Goal: Navigation & Orientation: Find specific page/section

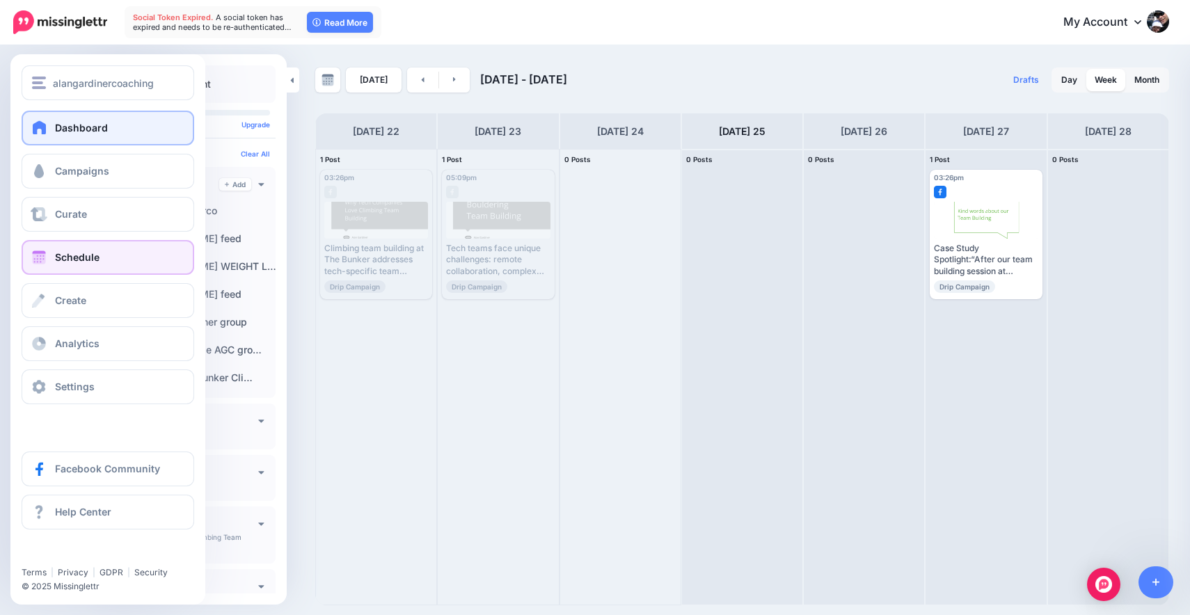
click at [60, 132] on span "Dashboard" at bounding box center [81, 128] width 53 height 12
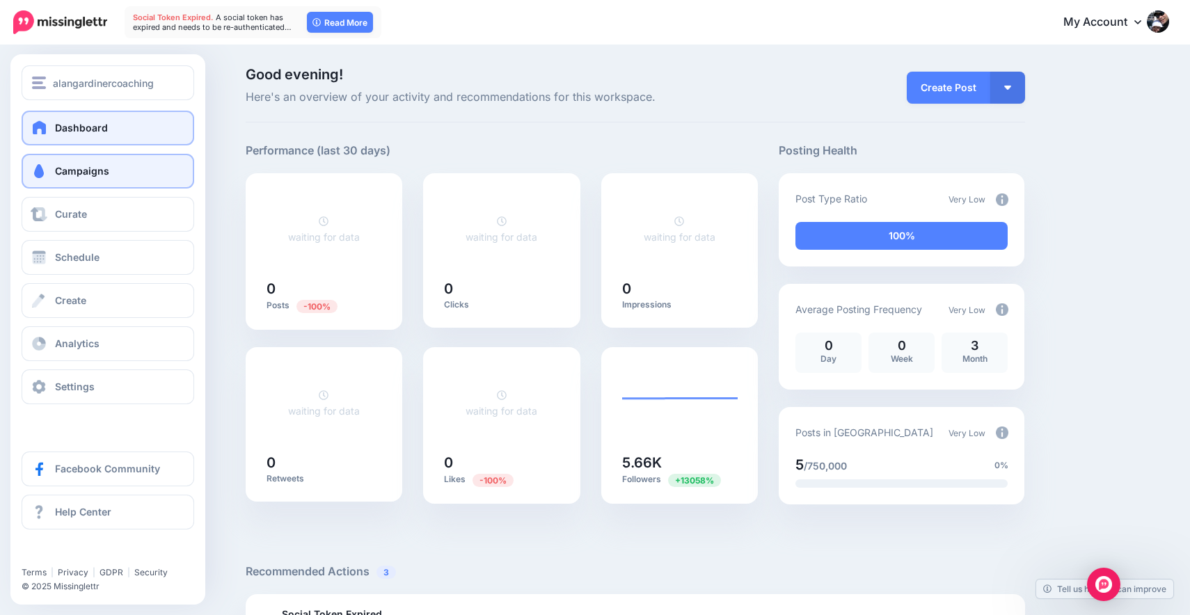
click at [77, 169] on span "Campaigns" at bounding box center [82, 171] width 54 height 12
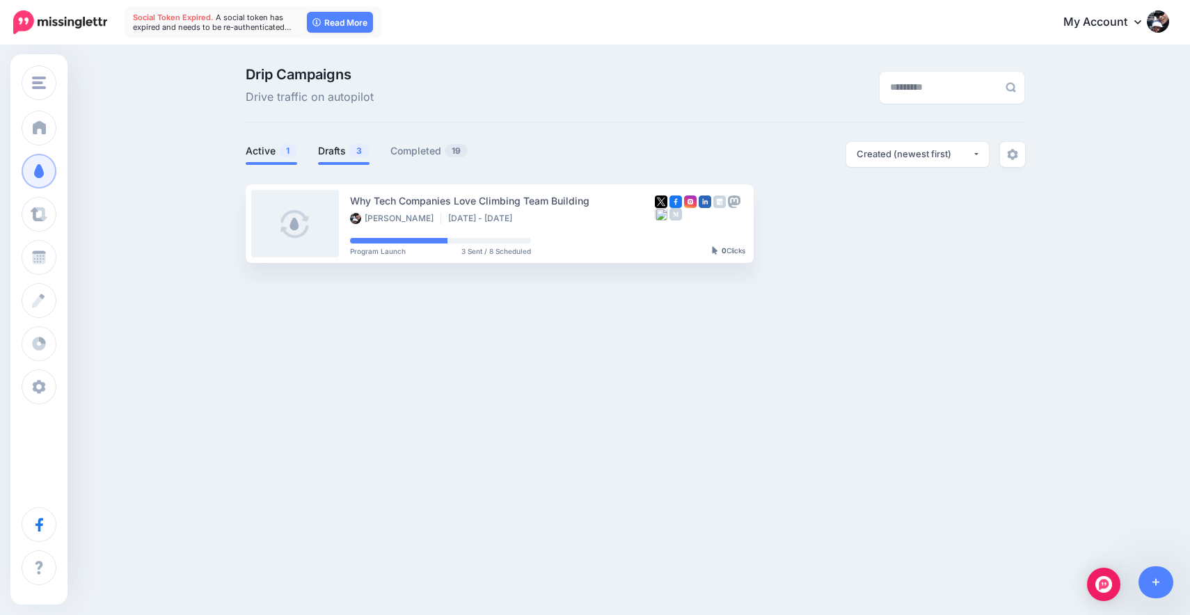
click at [340, 150] on link "Drafts 3" at bounding box center [343, 151] width 51 height 17
